Goal: Task Accomplishment & Management: Manage account settings

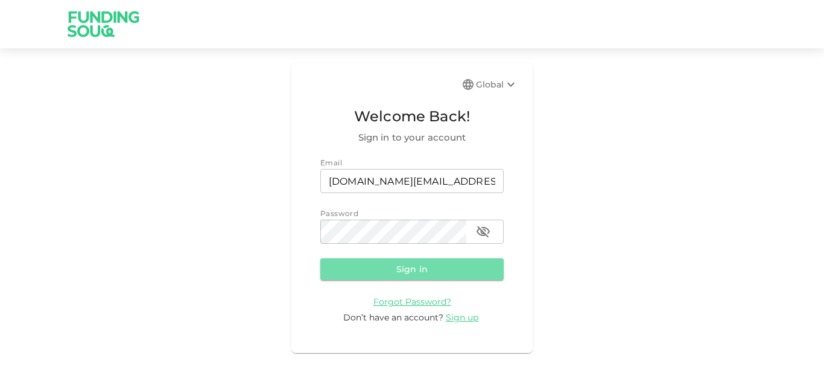
click at [385, 274] on button "Sign in" at bounding box center [411, 269] width 183 height 22
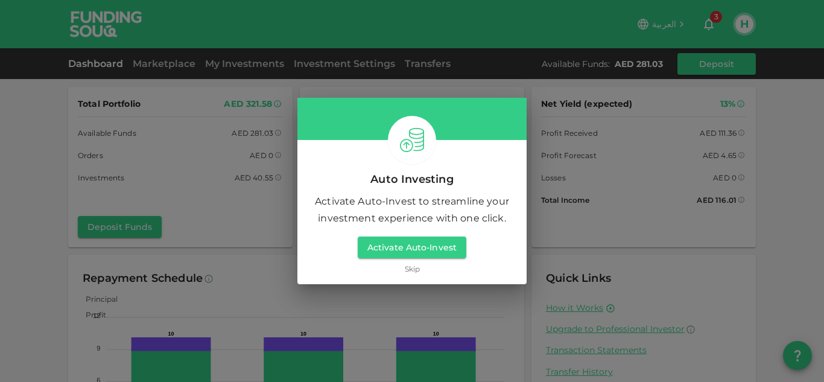
click at [412, 267] on link "Skip" at bounding box center [412, 268] width 15 height 11
